Goal: Task Accomplishment & Management: Complete application form

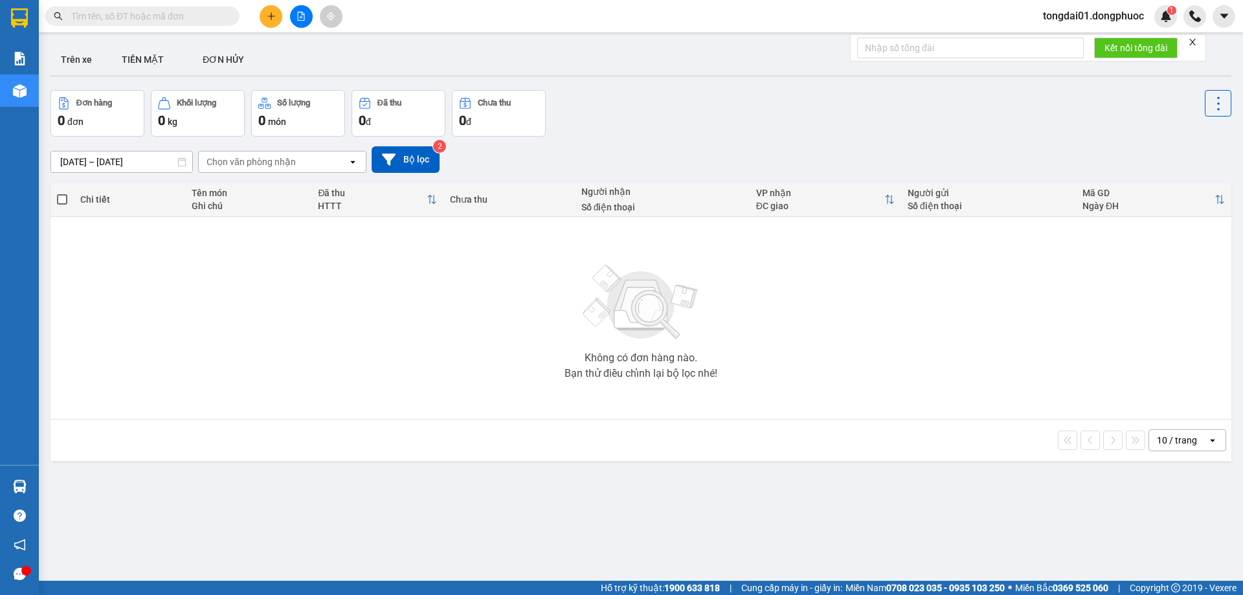
click at [133, 17] on input "text" at bounding box center [147, 16] width 153 height 14
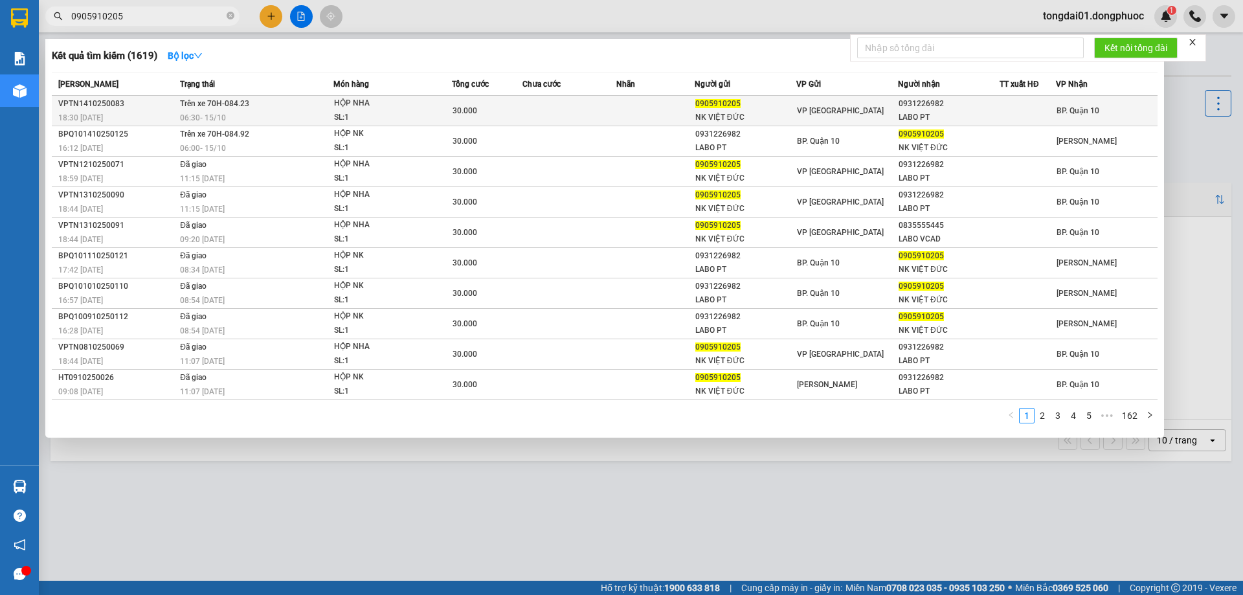
type input "0905910205"
click at [255, 114] on div "06:30 [DATE]" at bounding box center [256, 118] width 153 height 14
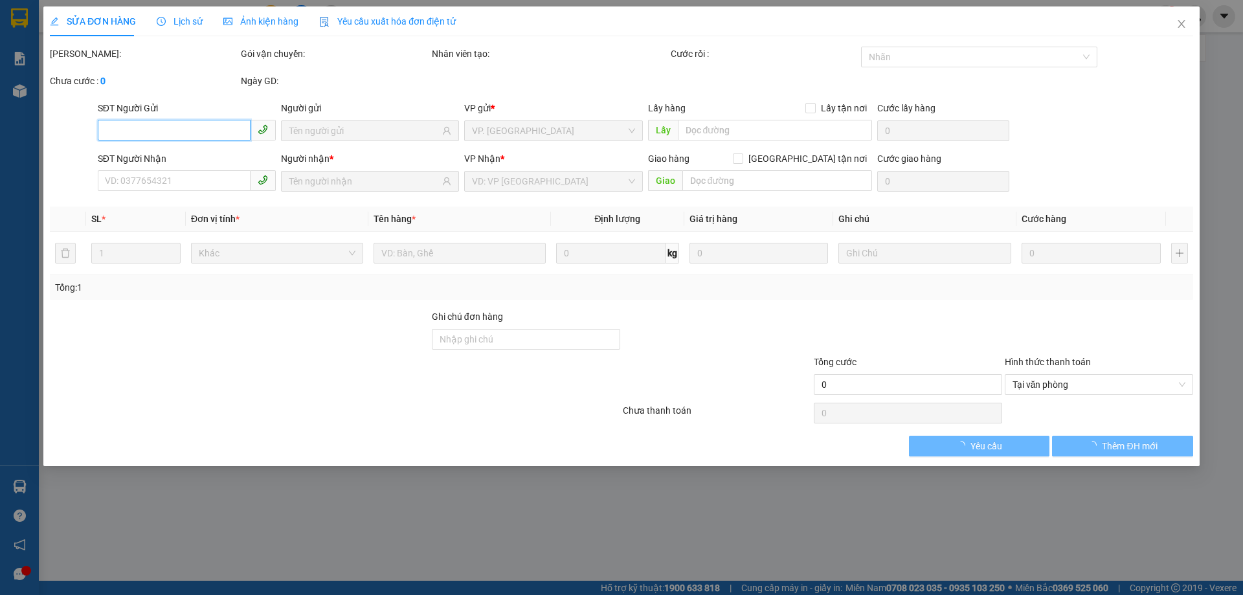
type input "0905910205"
type input "NK VIỆT ĐỨC"
type input "0931226982"
type input "LABO PT"
type input "30.000"
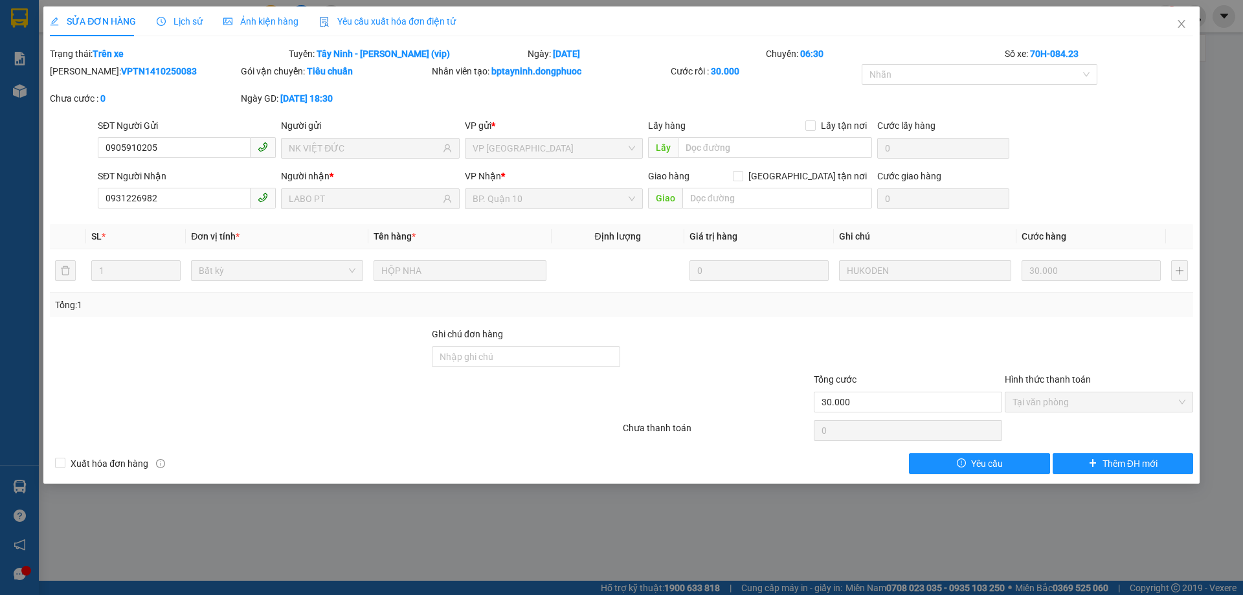
click at [183, 17] on span "Lịch sử" at bounding box center [180, 21] width 46 height 10
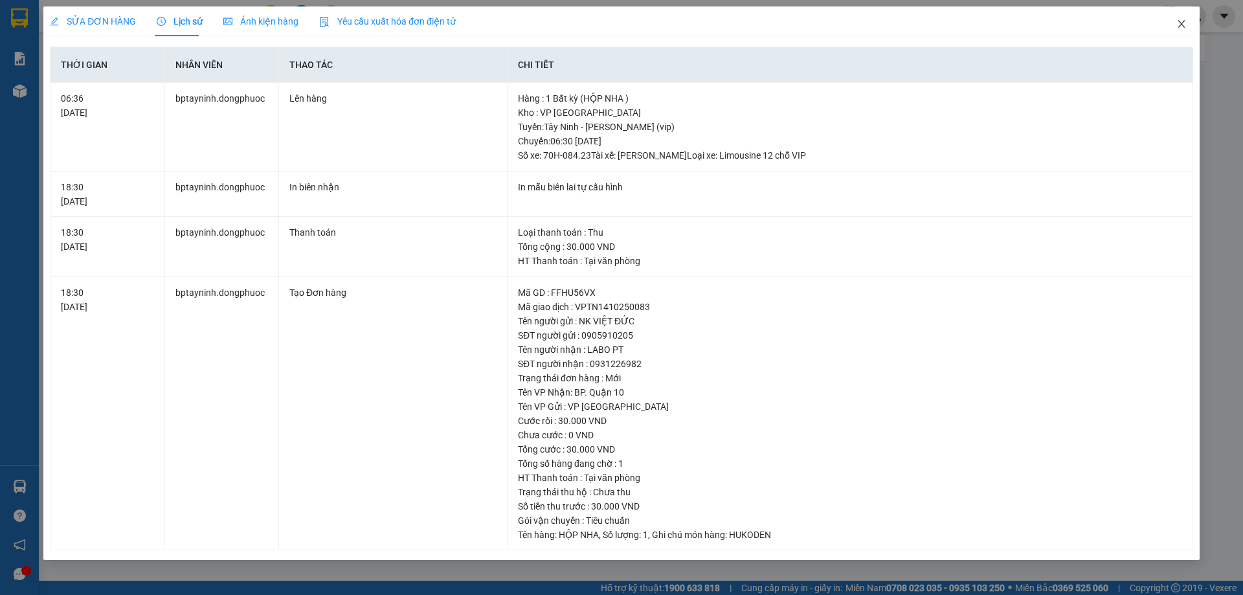
click at [1184, 20] on icon "close" at bounding box center [1181, 24] width 10 height 10
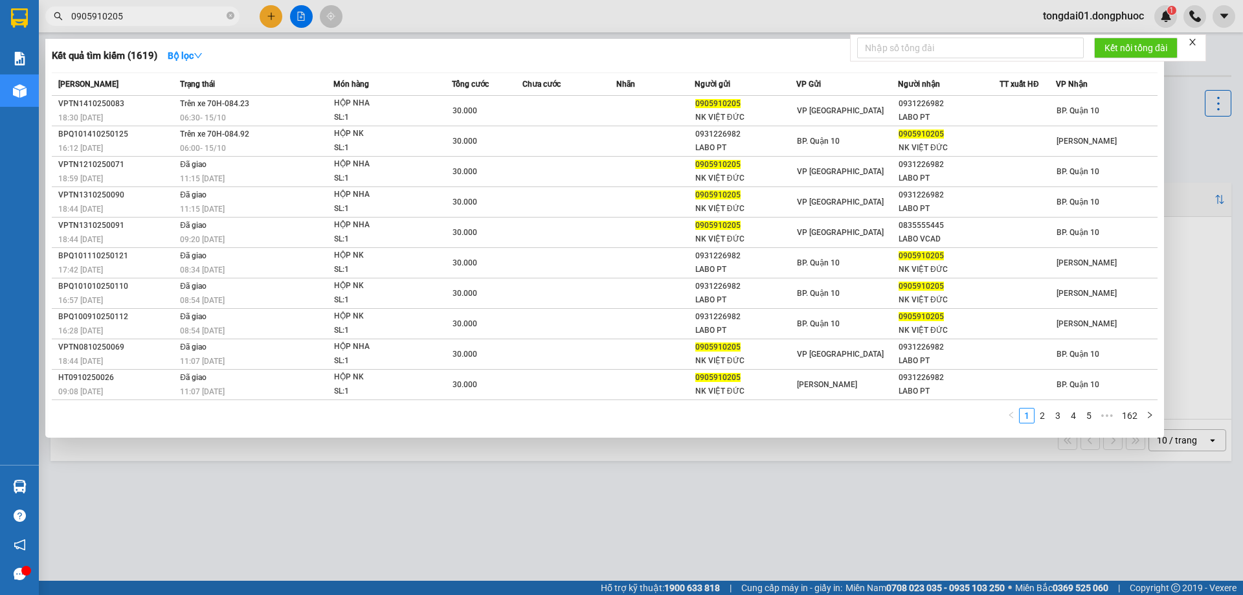
click at [144, 18] on input "0905910205" at bounding box center [147, 16] width 153 height 14
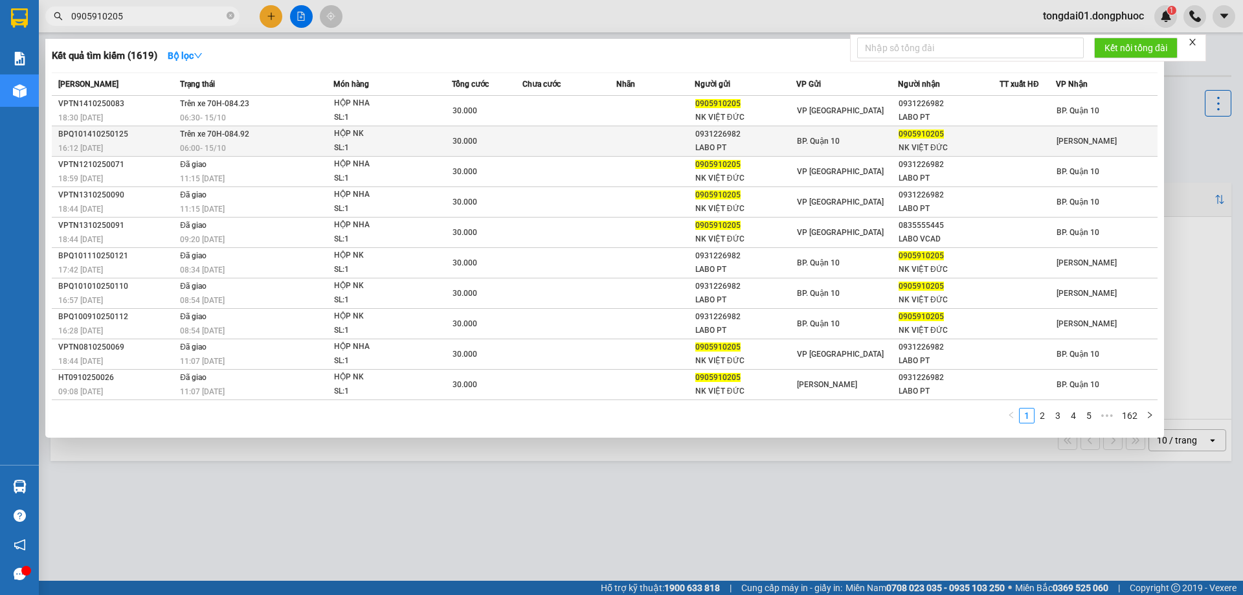
click at [271, 146] on div "06:00 [DATE]" at bounding box center [256, 148] width 153 height 14
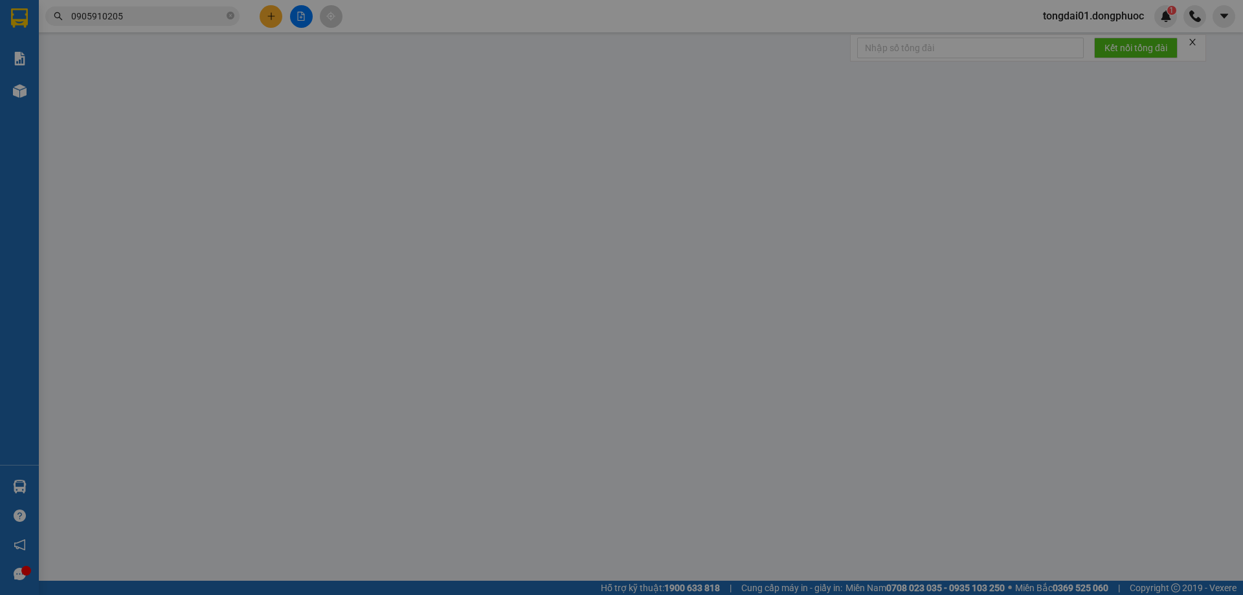
type input "0931226982"
type input "LABO PT"
type input "0905910205"
type input "NK VIỆT ĐỨC"
type input "30.000"
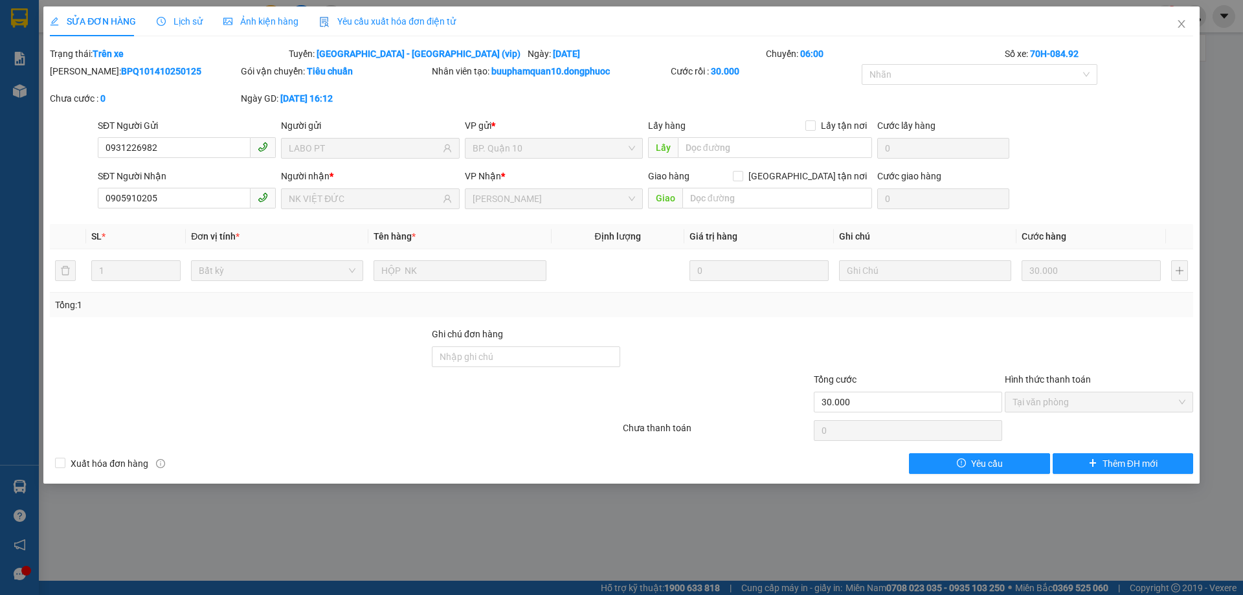
click at [176, 19] on span "Lịch sử" at bounding box center [180, 21] width 46 height 10
